Goal: Task Accomplishment & Management: Use online tool/utility

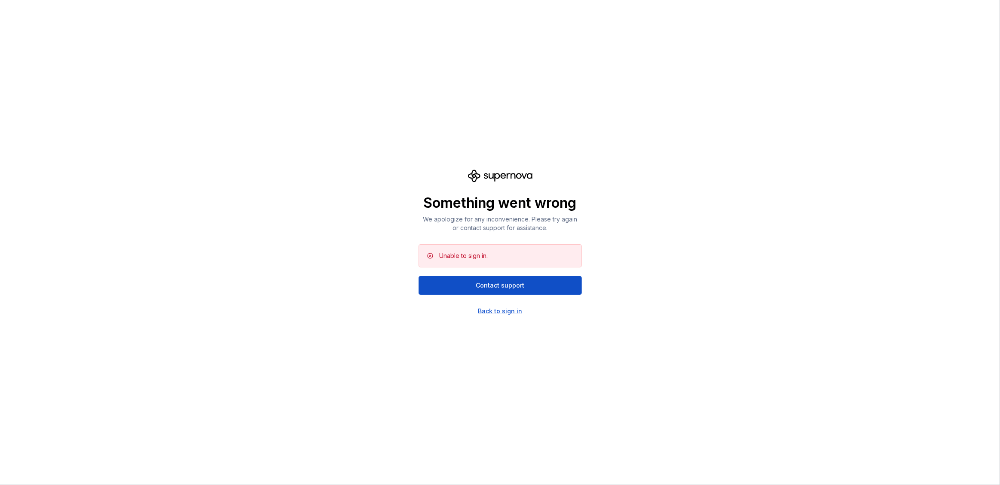
click at [509, 315] on div "Something went wrong We apologize for any inconvenience. Please try again or co…" at bounding box center [500, 242] width 1000 height 485
click at [510, 310] on div "Back to sign in" at bounding box center [500, 311] width 44 height 9
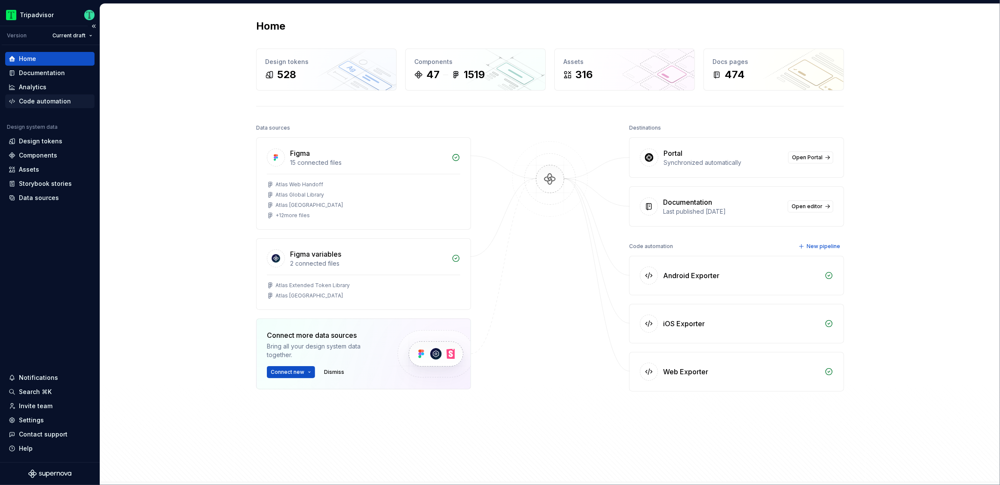
click at [46, 106] on div "Code automation" at bounding box center [49, 102] width 89 height 14
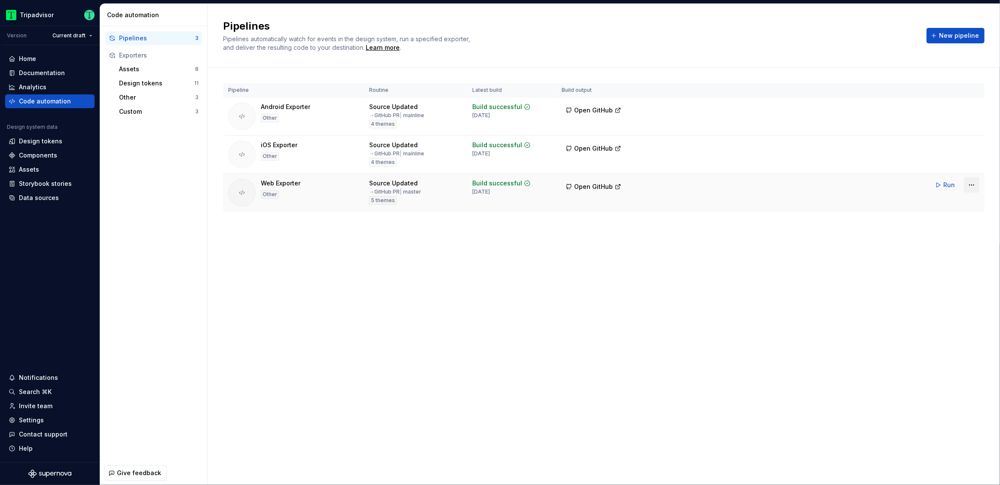
click at [970, 183] on html "Tripadvisor Version Current draft Home Documentation Analytics Code automation …" at bounding box center [500, 242] width 1000 height 485
click at [927, 202] on div "Edit pipeline" at bounding box center [960, 203] width 73 height 9
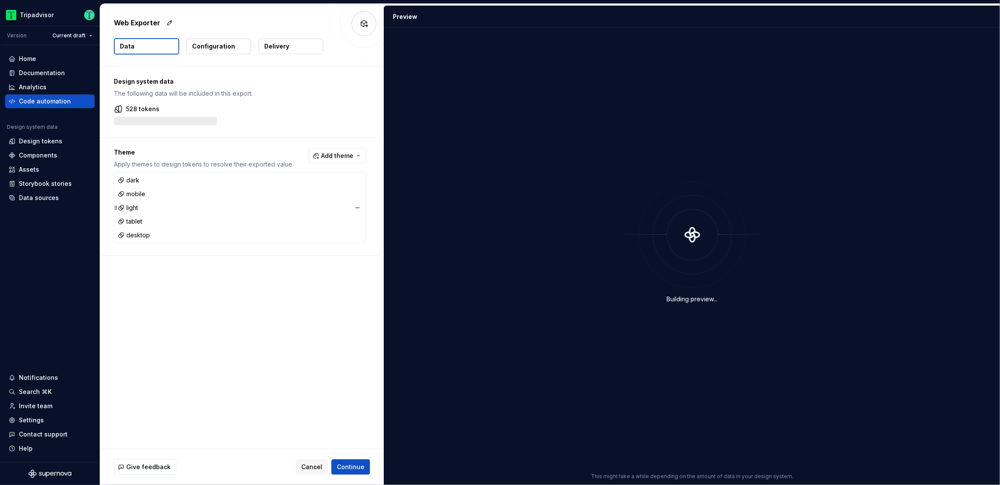
click at [132, 207] on div "light" at bounding box center [128, 208] width 20 height 9
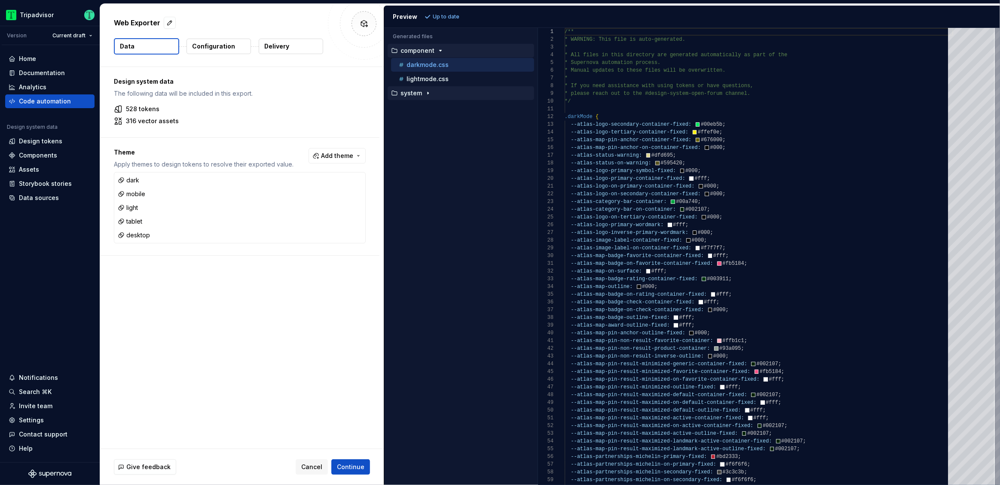
click at [419, 95] on p "system" at bounding box center [410, 93] width 21 height 7
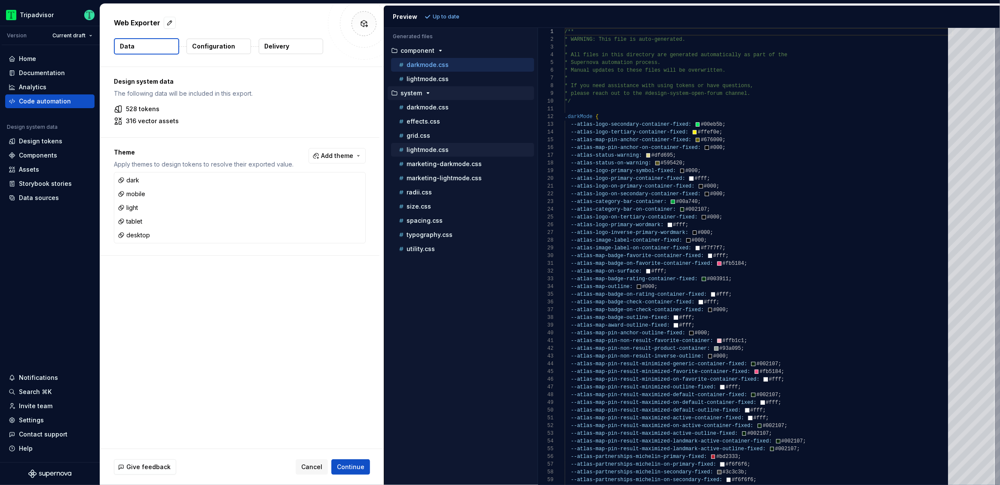
click at [419, 148] on p "lightmode.css" at bounding box center [427, 149] width 42 height 7
type textarea "**********"
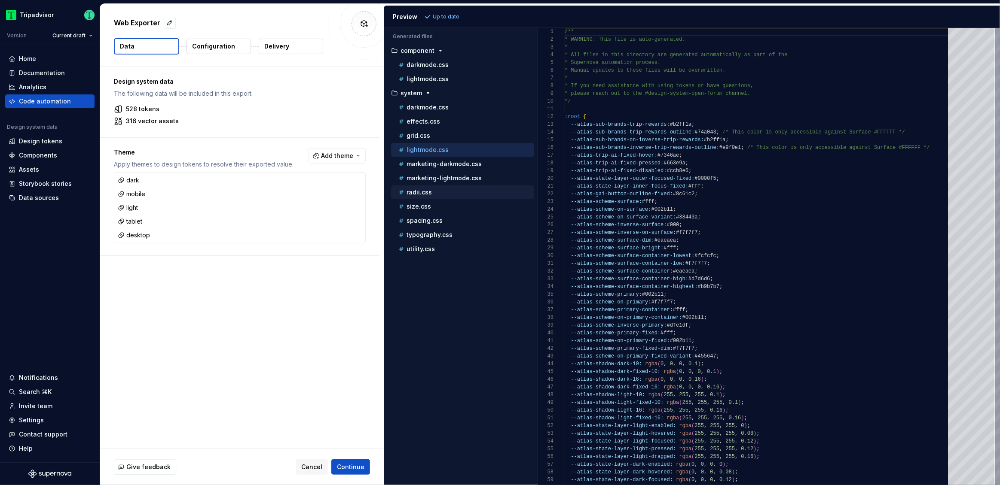
scroll to position [77, 0]
